Goal: Navigation & Orientation: Understand site structure

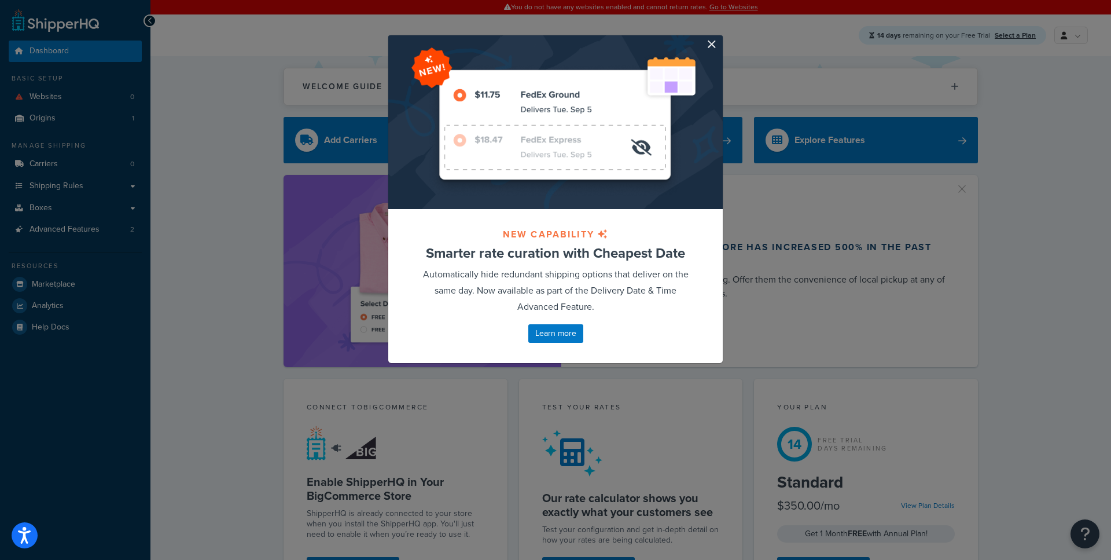
click at [712, 36] on div at bounding box center [555, 122] width 335 height 174
click at [720, 38] on button "button" at bounding box center [721, 36] width 3 height 3
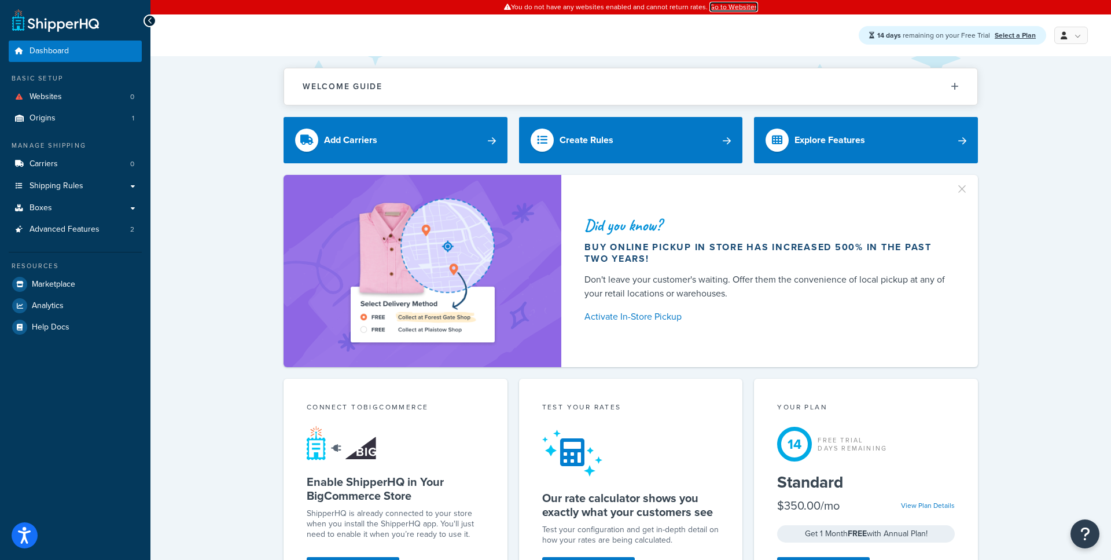
click at [728, 8] on link "Go to Websites" at bounding box center [734, 7] width 49 height 10
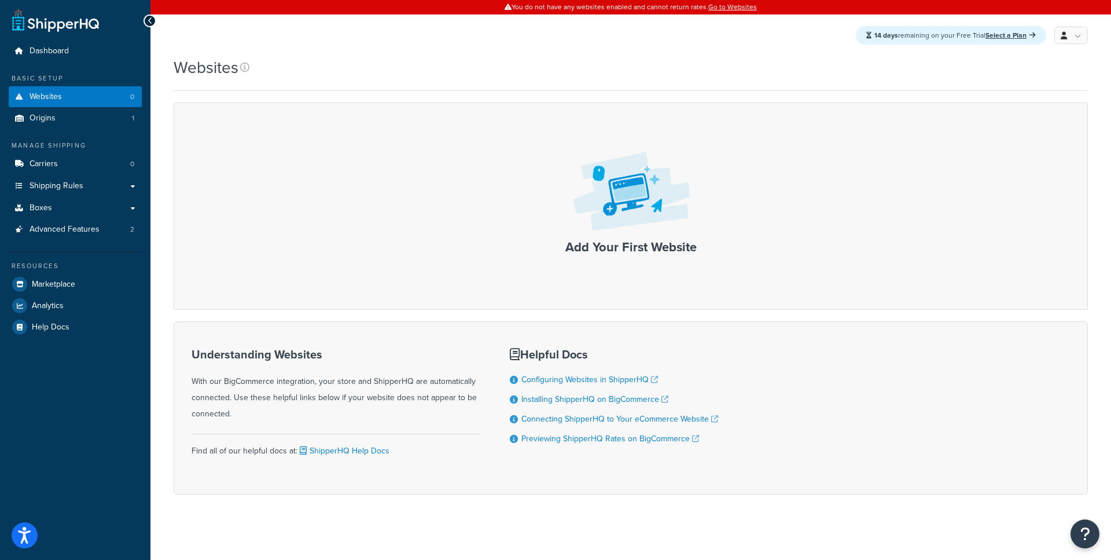
click at [628, 237] on img at bounding box center [631, 192] width 134 height 97
click at [615, 248] on h3 "Add Your First Website" at bounding box center [631, 247] width 890 height 14
click at [607, 219] on img at bounding box center [631, 192] width 134 height 97
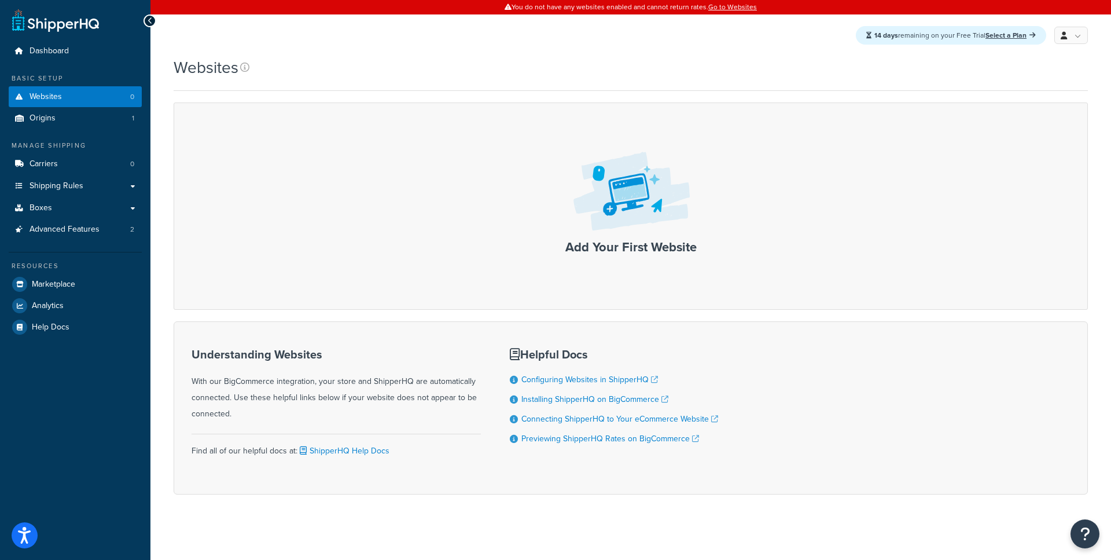
scroll to position [5, 0]
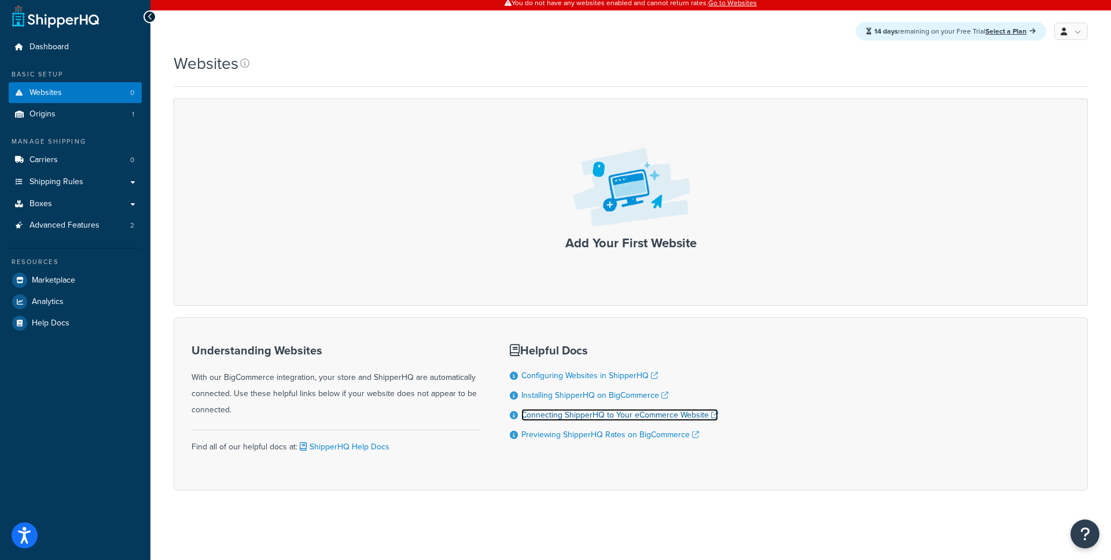
click at [595, 413] on link "Connecting ShipperHQ to Your eCommerce Website" at bounding box center [620, 415] width 197 height 12
click at [625, 177] on img at bounding box center [631, 188] width 134 height 97
click at [611, 204] on img at bounding box center [631, 188] width 134 height 97
click at [612, 134] on div "Add Your First Website" at bounding box center [631, 201] width 915 height 207
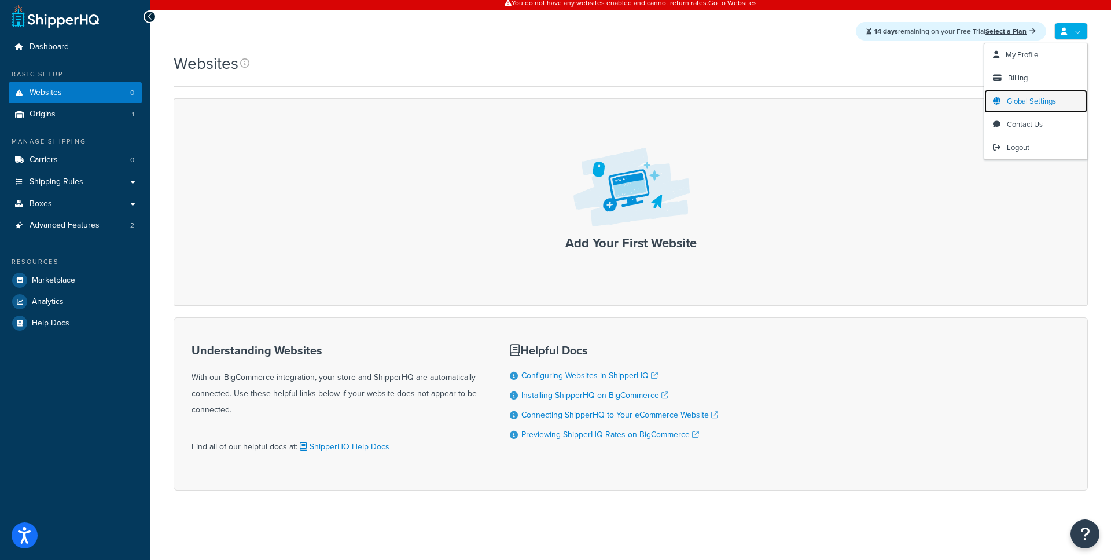
click at [1056, 93] on link "Global Settings" at bounding box center [1036, 101] width 103 height 23
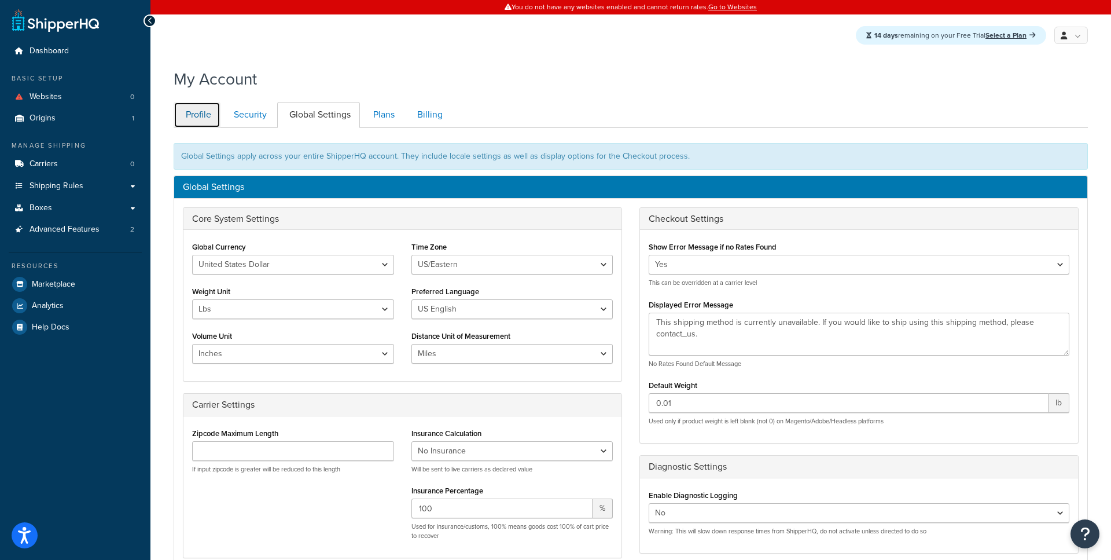
click at [204, 116] on link "Profile" at bounding box center [197, 115] width 47 height 26
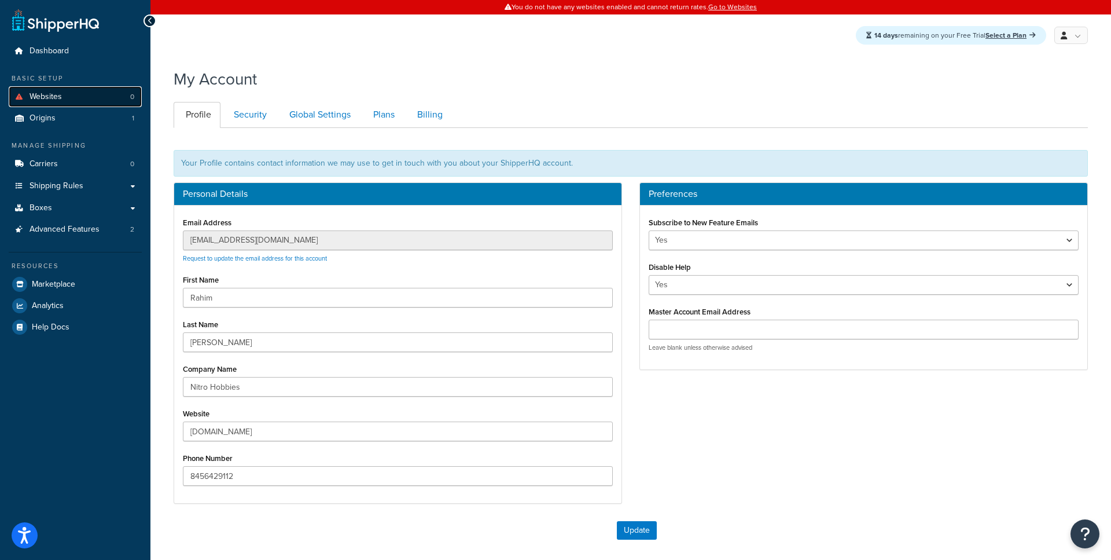
click at [83, 97] on link "Websites 0" at bounding box center [75, 96] width 133 height 21
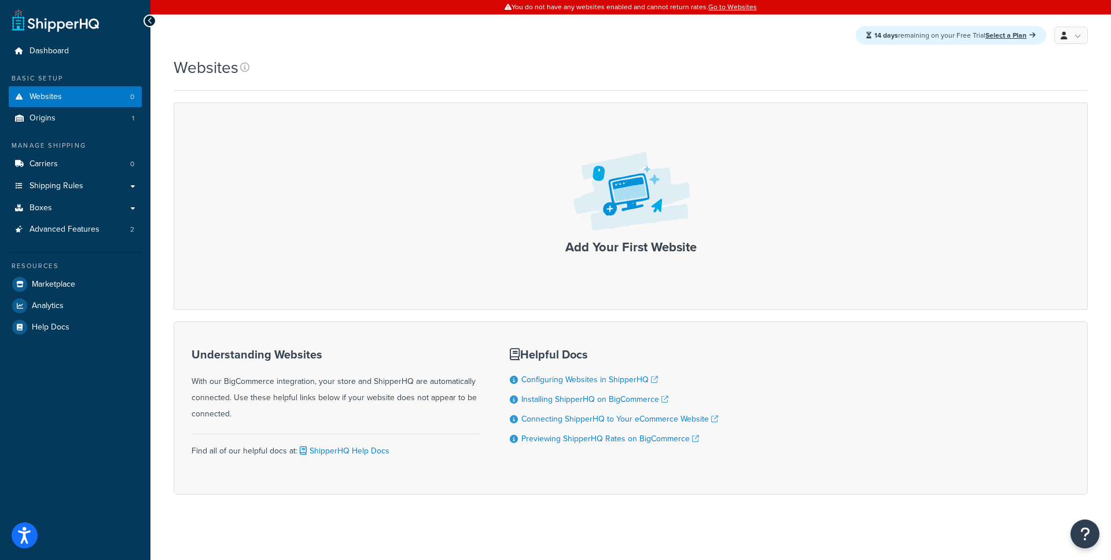
click at [649, 240] on h3 "Add Your First Website" at bounding box center [631, 247] width 890 height 14
click at [726, 9] on link "Go to Websites" at bounding box center [733, 7] width 49 height 10
click at [610, 209] on img at bounding box center [631, 192] width 134 height 97
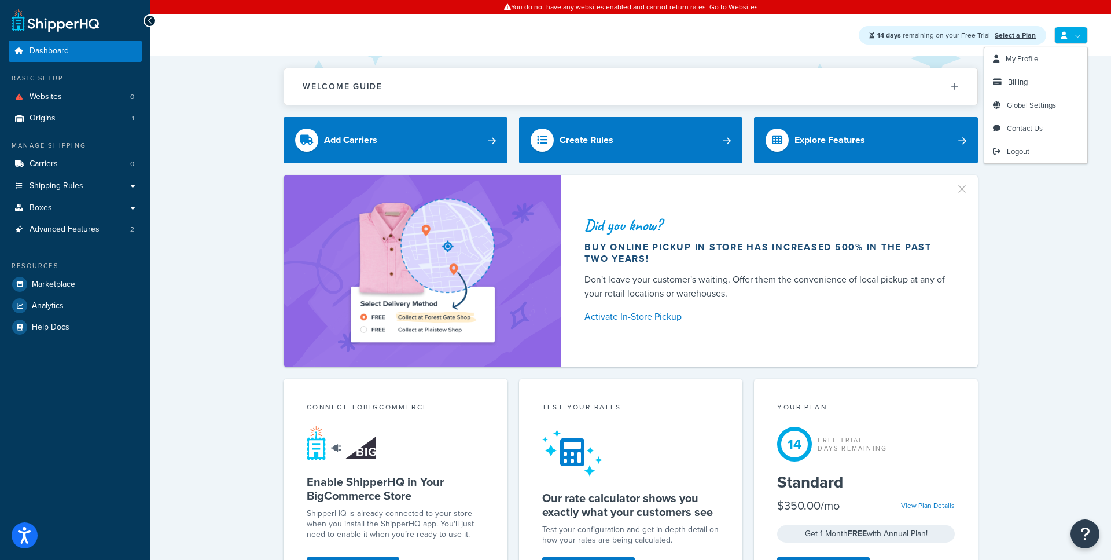
click at [1069, 28] on link at bounding box center [1072, 35] width 34 height 17
click at [1019, 150] on span "Logout" at bounding box center [1018, 151] width 23 height 11
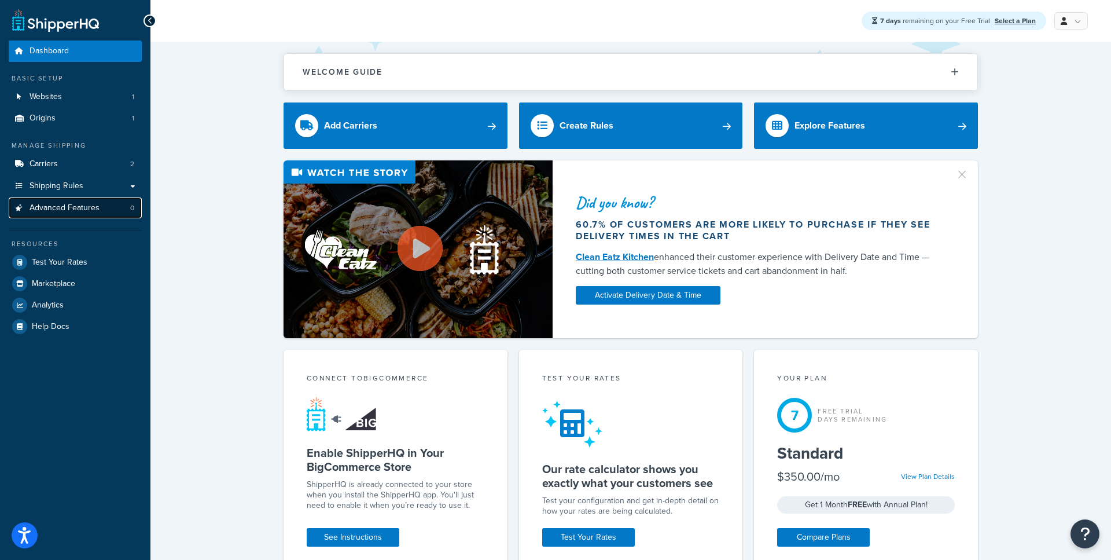
click at [114, 205] on link "Advanced Features 0" at bounding box center [75, 207] width 133 height 21
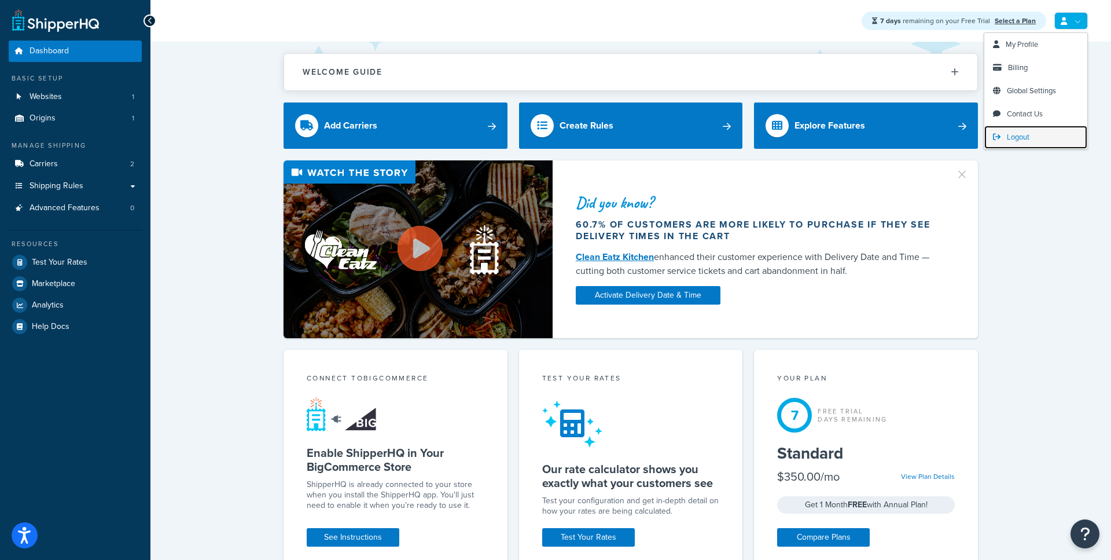
click at [1008, 138] on span "Logout" at bounding box center [1018, 136] width 23 height 11
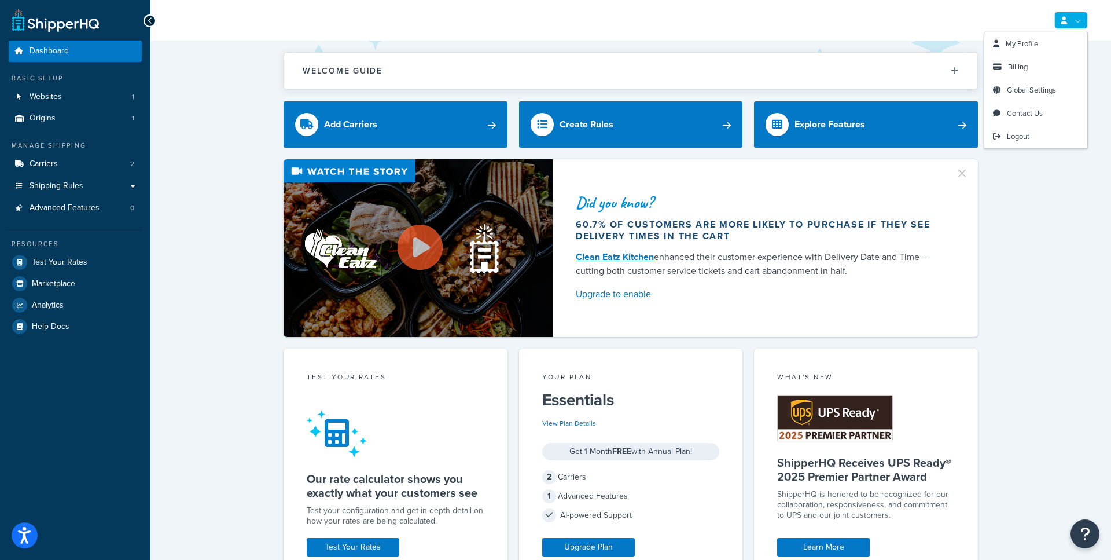
click at [1088, 16] on link at bounding box center [1072, 20] width 34 height 17
click at [1016, 80] on link "Global Settings" at bounding box center [1036, 90] width 103 height 23
click at [1016, 67] on span "Billing" at bounding box center [1018, 66] width 20 height 11
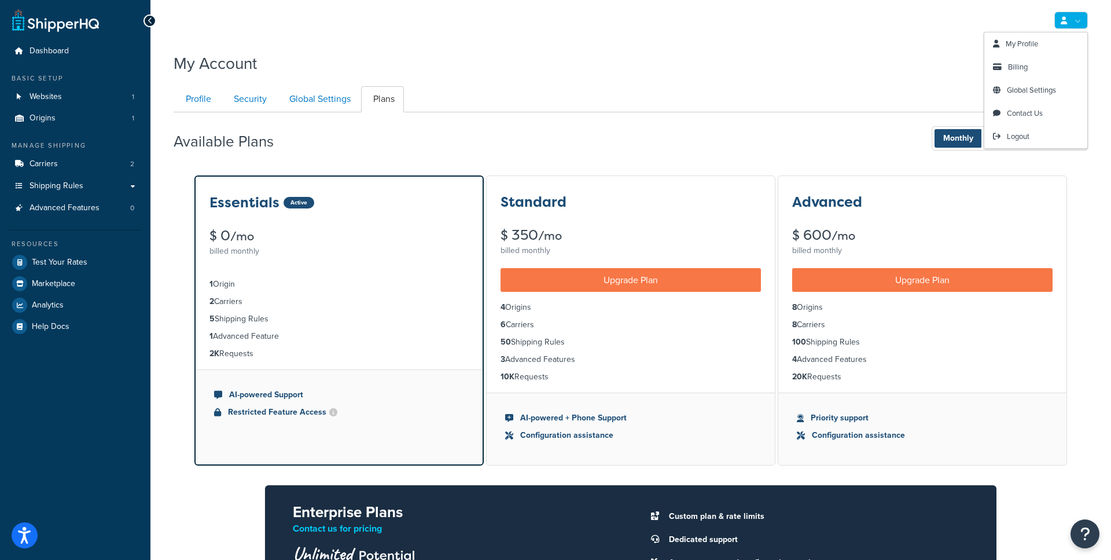
click at [1079, 23] on link at bounding box center [1072, 20] width 34 height 17
click at [1014, 71] on span "Billing" at bounding box center [1018, 66] width 20 height 11
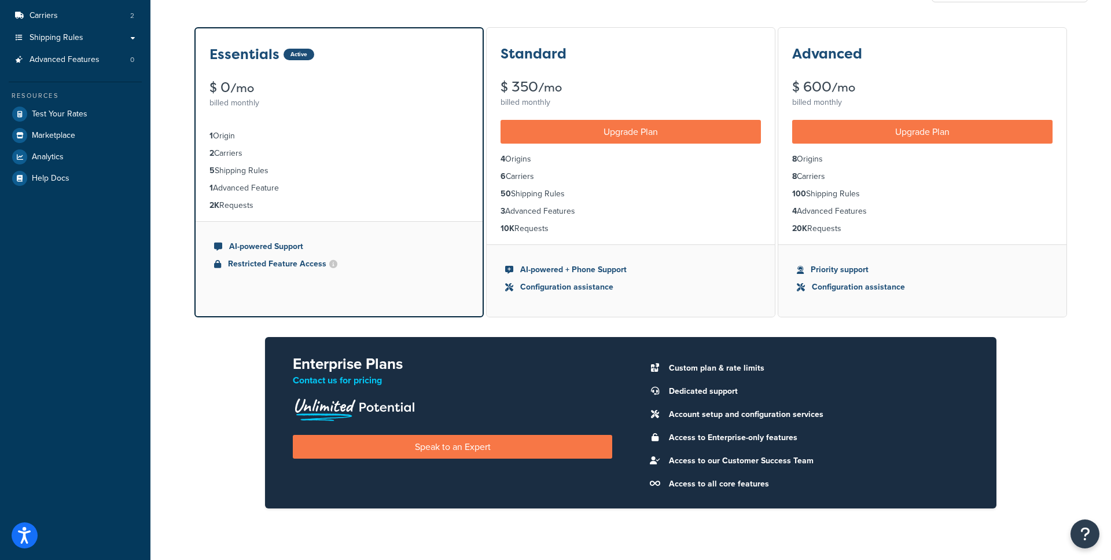
scroll to position [48, 0]
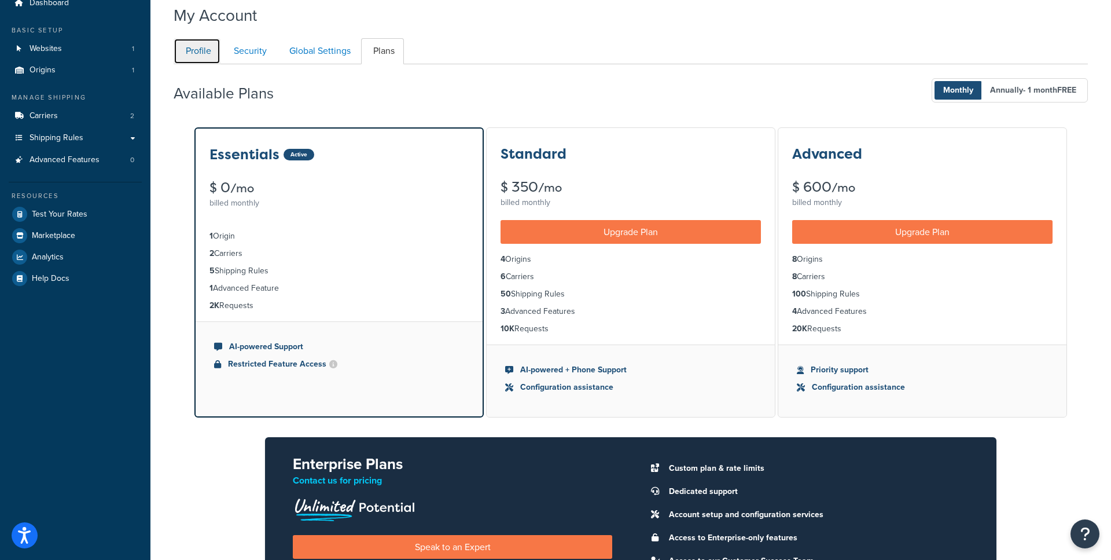
click at [183, 42] on link "Profile" at bounding box center [197, 51] width 47 height 26
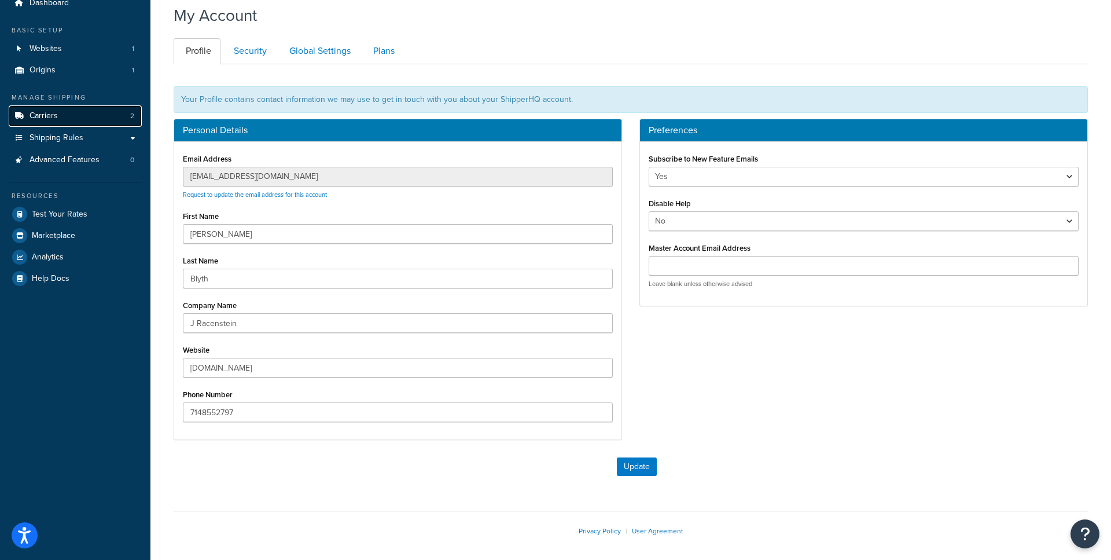
click at [69, 106] on link "Carriers 2" at bounding box center [75, 115] width 133 height 21
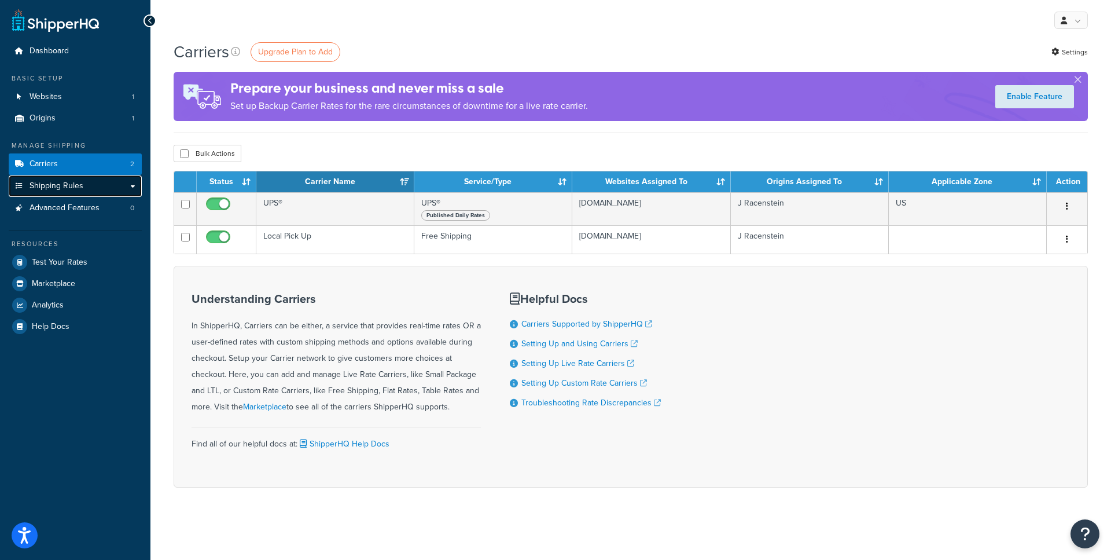
click at [94, 189] on link "Shipping Rules" at bounding box center [75, 185] width 133 height 21
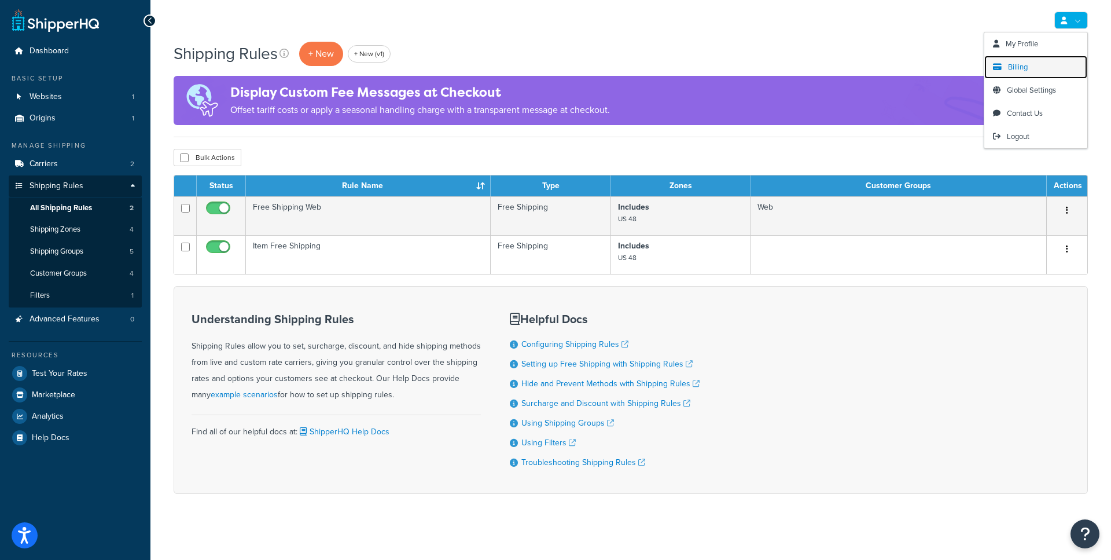
click at [1019, 75] on link "Billing" at bounding box center [1036, 67] width 103 height 23
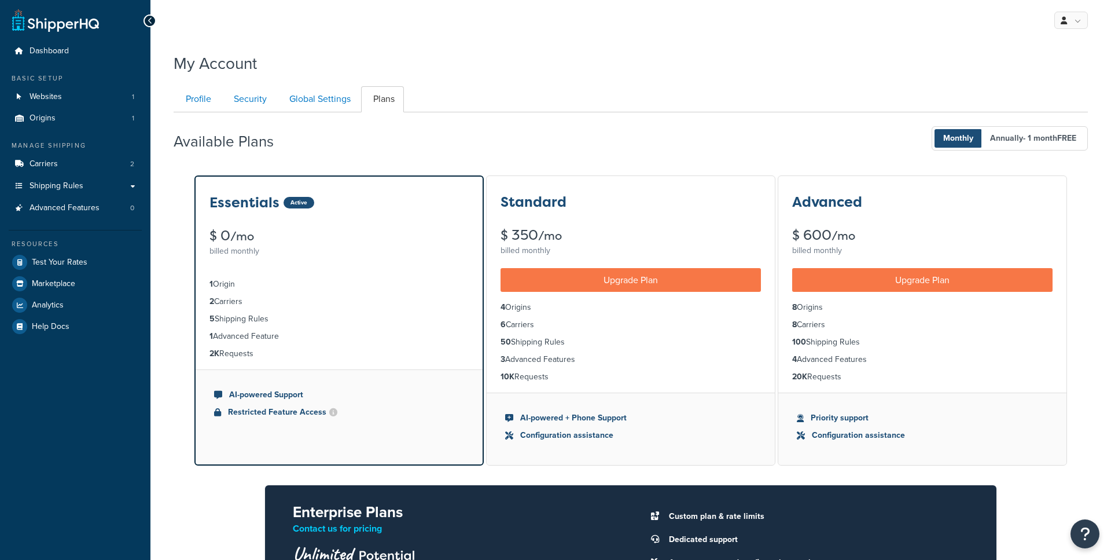
scroll to position [112, 0]
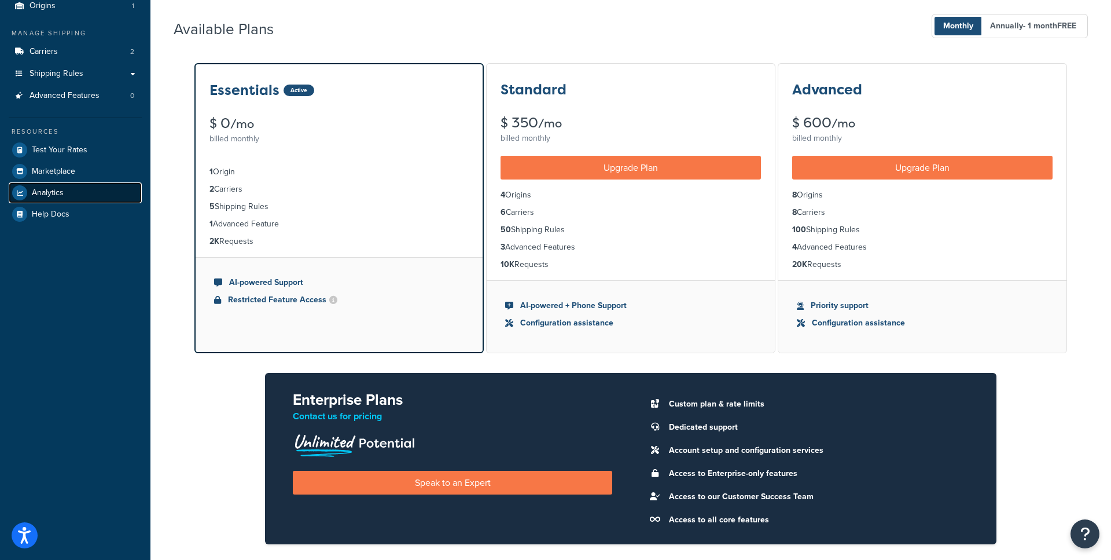
click at [52, 188] on span "Analytics" at bounding box center [48, 193] width 32 height 10
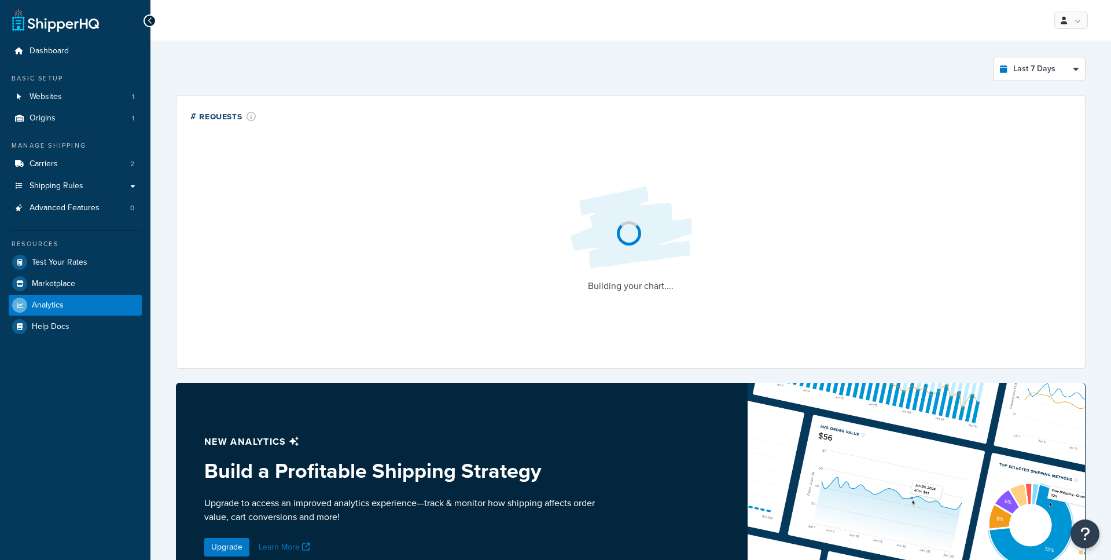
select select "last_7_days"
